Goal: Transaction & Acquisition: Purchase product/service

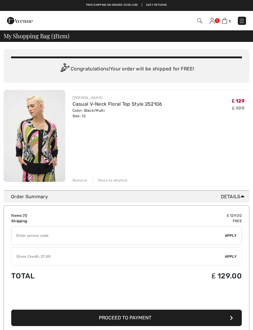
click at [200, 18] on img at bounding box center [199, 20] width 5 height 5
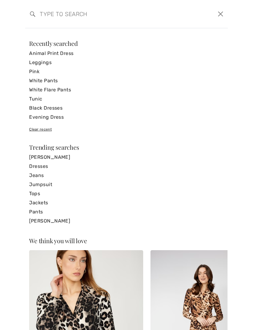
click at [47, 15] on input "search" at bounding box center [104, 14] width 139 height 18
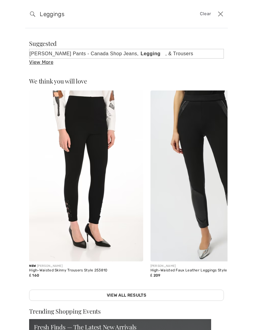
type input "Leggings"
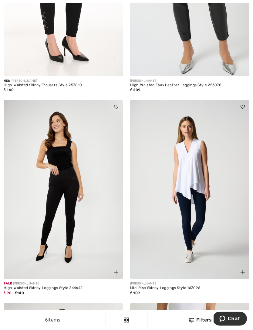
scroll to position [164, 0]
click at [221, 241] on img at bounding box center [189, 189] width 119 height 179
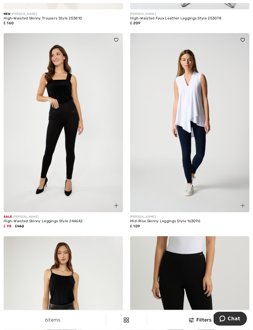
scroll to position [240, 0]
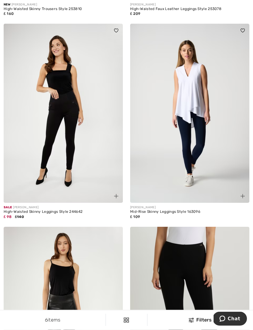
click at [39, 158] on img at bounding box center [63, 113] width 119 height 179
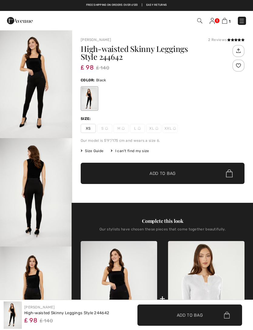
checkbox input "true"
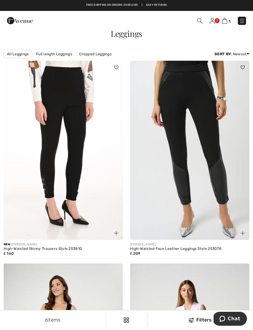
click at [45, 166] on img at bounding box center [63, 150] width 119 height 179
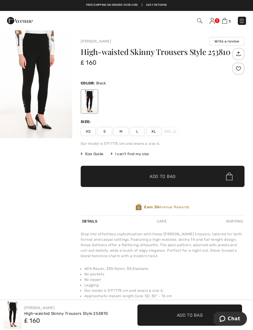
click at [94, 153] on span "Size Guide" at bounding box center [92, 153] width 23 height 5
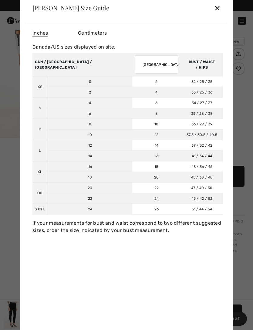
click at [132, 153] on td "16" at bounding box center [156, 156] width 49 height 11
click at [135, 63] on select "AUSTRALIA UK France Germany Spain Italy Japan" at bounding box center [157, 64] width 44 height 18
select select "uk"
click at [36, 193] on td "XXL" at bounding box center [40, 193] width 15 height 21
click at [220, 9] on div "✕" at bounding box center [217, 8] width 6 height 13
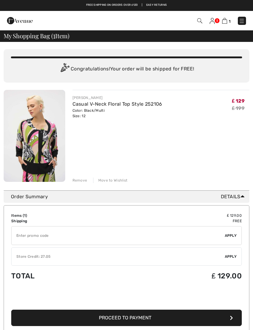
click at [227, 19] on img at bounding box center [224, 21] width 5 height 6
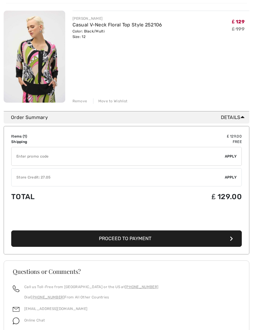
scroll to position [81, 0]
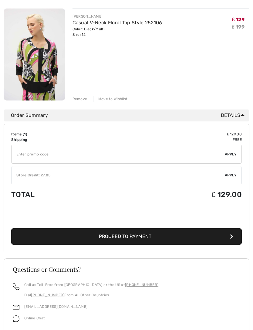
click at [233, 176] on span "Apply" at bounding box center [231, 175] width 12 height 5
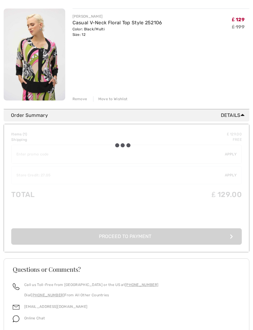
scroll to position [81, 0]
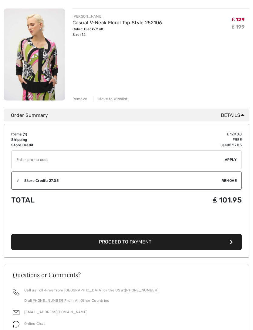
click at [150, 246] on button "Proceed to Payment" at bounding box center [126, 242] width 231 height 16
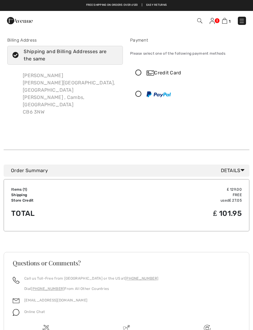
click at [14, 56] on icon at bounding box center [16, 55] width 16 height 6
click at [114, 56] on input "Shipping and Billing Addresses are the same" at bounding box center [116, 55] width 4 height 18
checkbox input "false"
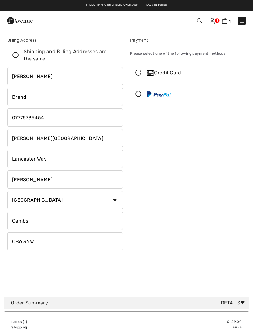
click at [138, 76] on icon at bounding box center [139, 73] width 16 height 6
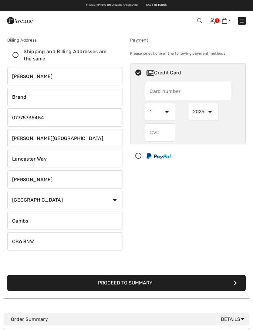
click at [168, 83] on input "text" at bounding box center [188, 91] width 86 height 18
type input "5521573064639888"
click at [166, 114] on select "1 2 3 4 5 6 7 8 9 10 11 12" at bounding box center [160, 112] width 30 height 18
select select "11"
click at [211, 113] on select "2025 2026 2027 2028 2029 2030 2031 2032 2033 2034 2035" at bounding box center [203, 112] width 30 height 18
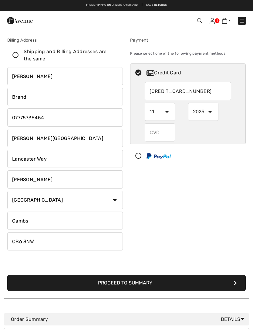
select select "2029"
click at [163, 132] on input "text" at bounding box center [160, 132] width 30 height 18
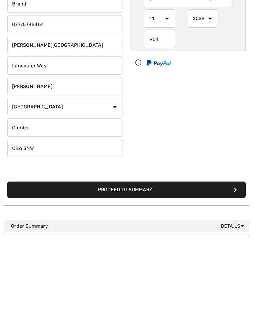
type input "964"
click at [168, 275] on button "Proceed to Summary" at bounding box center [126, 283] width 239 height 16
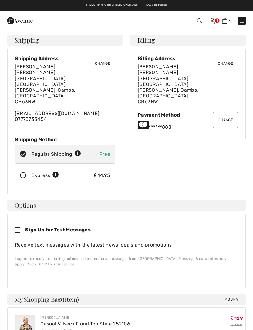
click at [106, 65] on button "Change" at bounding box center [103, 64] width 26 height 16
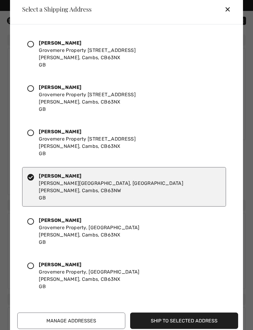
click at [33, 43] on icon at bounding box center [30, 44] width 7 height 7
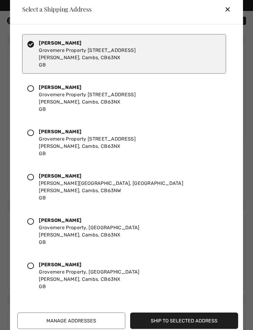
click at [197, 321] on button "Ship to Selected Address" at bounding box center [184, 321] width 108 height 16
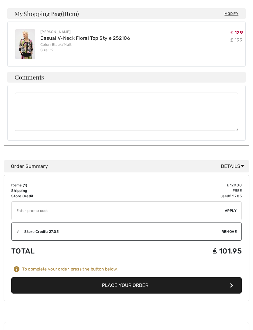
scroll to position [307, 0]
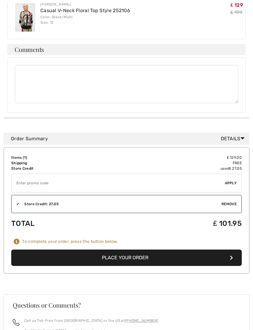
click at [154, 250] on button "Place Your Order" at bounding box center [126, 258] width 231 height 16
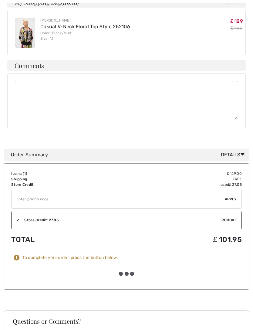
scroll to position [308, 0]
